Goal: Find specific page/section: Find specific page/section

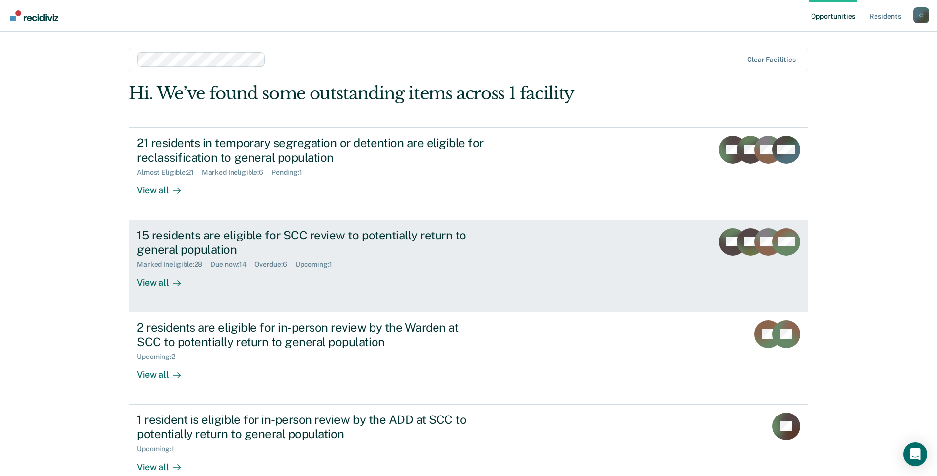
click at [142, 292] on link "15 residents are eligible for SCC review to potentially return to general popul…" at bounding box center [468, 266] width 679 height 92
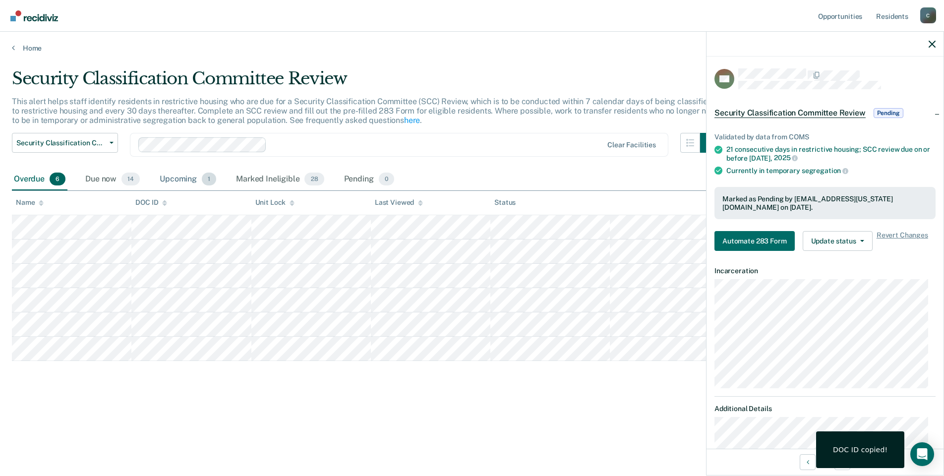
click at [181, 177] on div "Upcoming 1" at bounding box center [188, 180] width 60 height 22
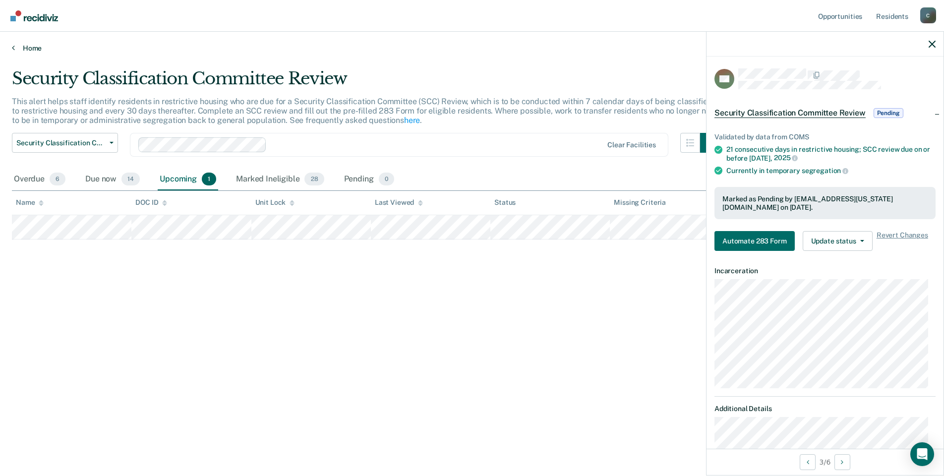
click at [25, 52] on link "Home" at bounding box center [472, 48] width 920 height 9
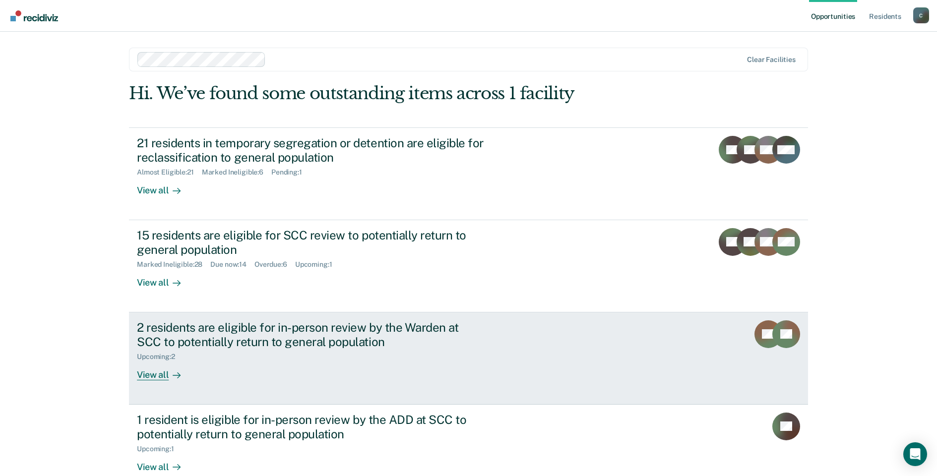
click at [189, 376] on div "View all" at bounding box center [165, 370] width 56 height 19
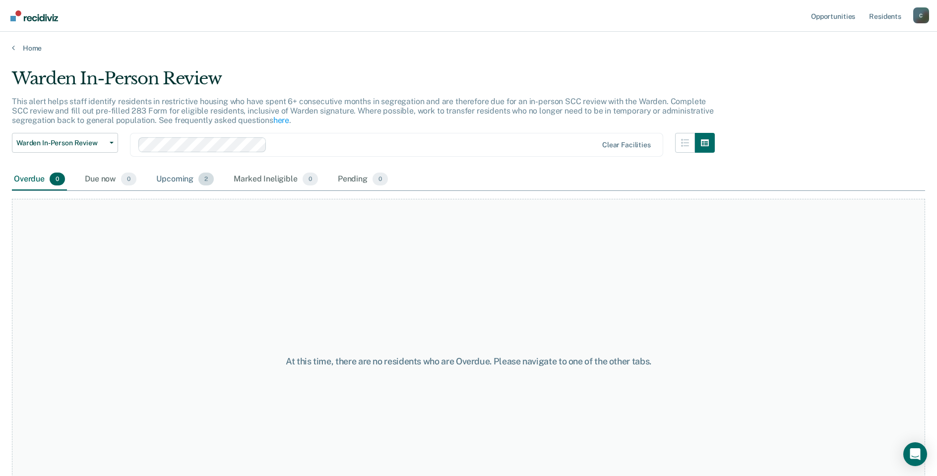
click at [199, 175] on div "Upcoming 2" at bounding box center [184, 180] width 61 height 22
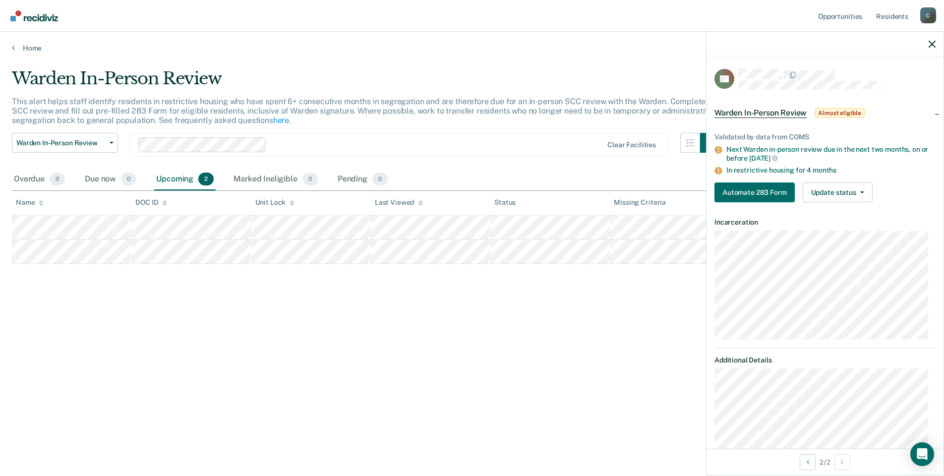
drag, startPoint x: 939, startPoint y: 45, endPoint x: 932, endPoint y: 44, distance: 6.5
click at [934, 42] on div at bounding box center [825, 44] width 237 height 25
click at [932, 44] on icon "button" at bounding box center [932, 44] width 7 height 7
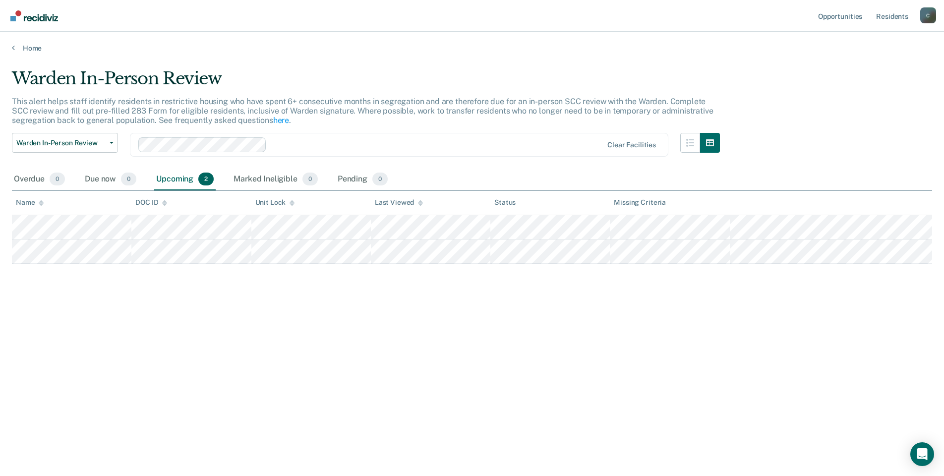
click at [29, 56] on main "Warden In-Person Review This alert helps staff identify residents in restrictiv…" at bounding box center [472, 263] width 944 height 420
click at [32, 45] on link "Home" at bounding box center [472, 48] width 920 height 9
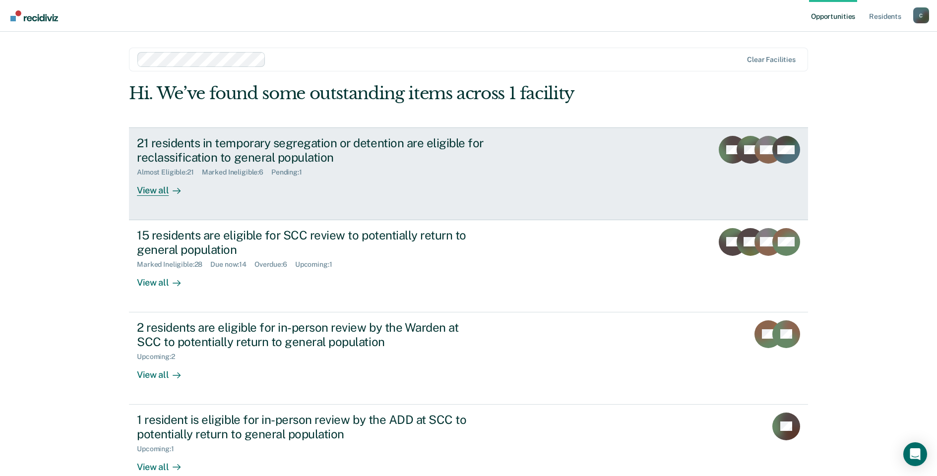
click at [169, 188] on div at bounding box center [175, 189] width 12 height 11
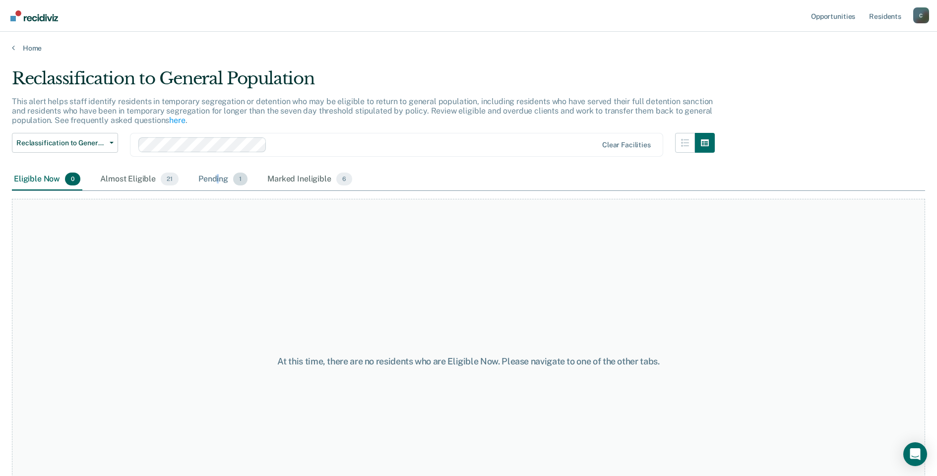
drag, startPoint x: 216, startPoint y: 176, endPoint x: 219, endPoint y: 170, distance: 6.5
click at [219, 170] on div "Pending 1" at bounding box center [222, 180] width 53 height 22
click at [219, 173] on div "Pending 1" at bounding box center [222, 180] width 53 height 22
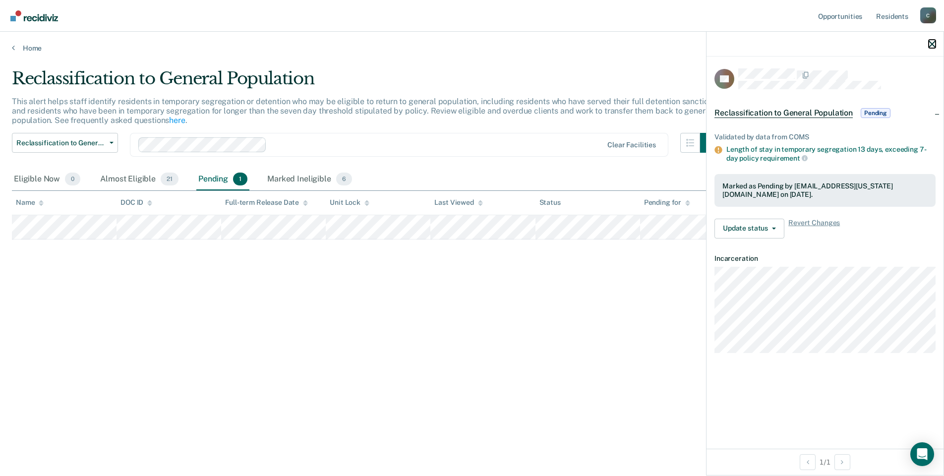
click at [933, 44] on icon "button" at bounding box center [932, 44] width 7 height 7
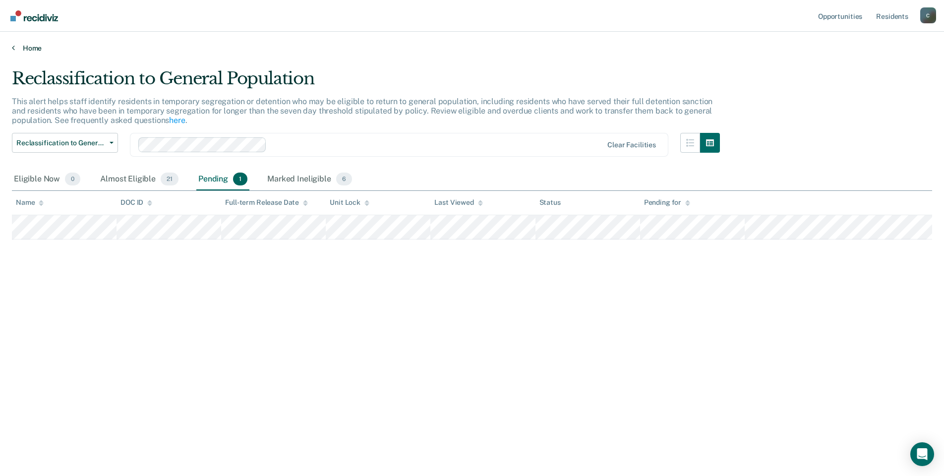
click at [23, 49] on link "Home" at bounding box center [472, 48] width 920 height 9
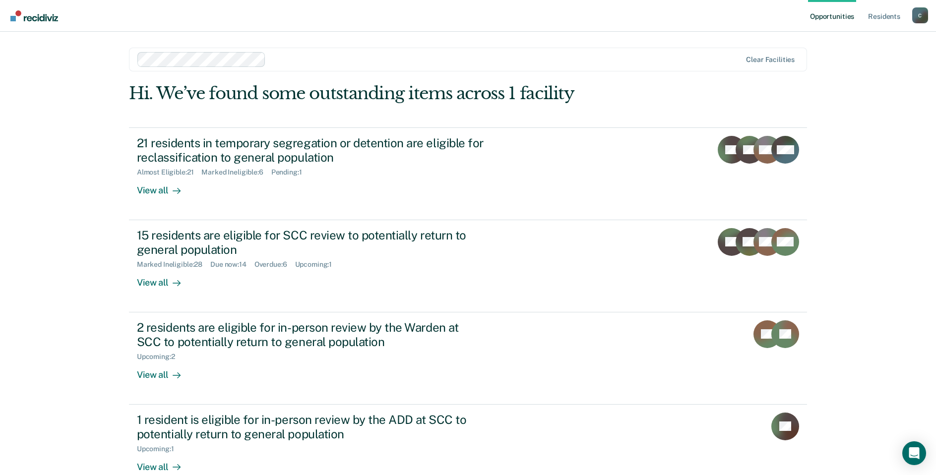
click at [426, 36] on main "Clear facilities Hi. We’ve found some outstanding items across 1 facility 21 re…" at bounding box center [468, 272] width 702 height 481
